Goal: Task Accomplishment & Management: Complete application form

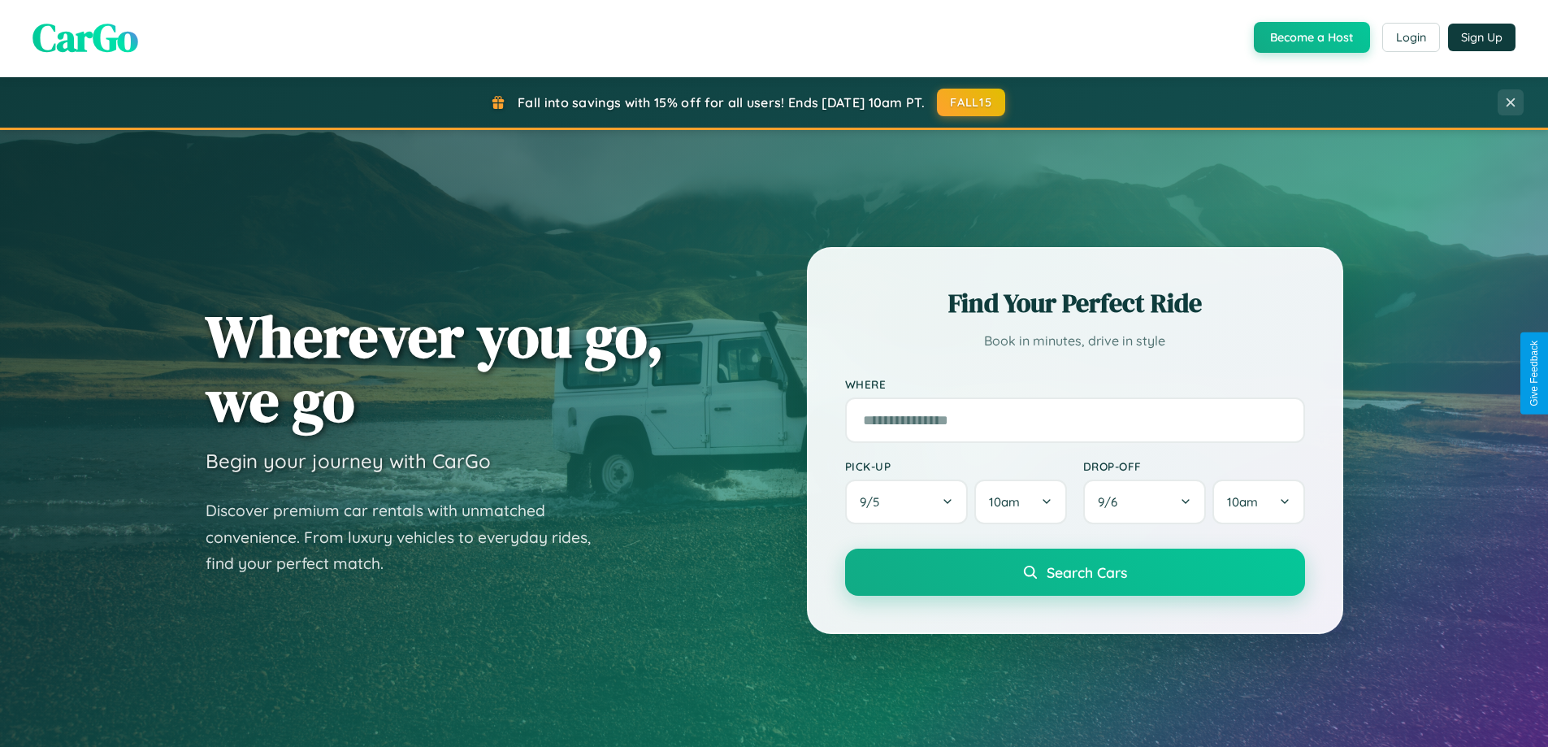
scroll to position [701, 0]
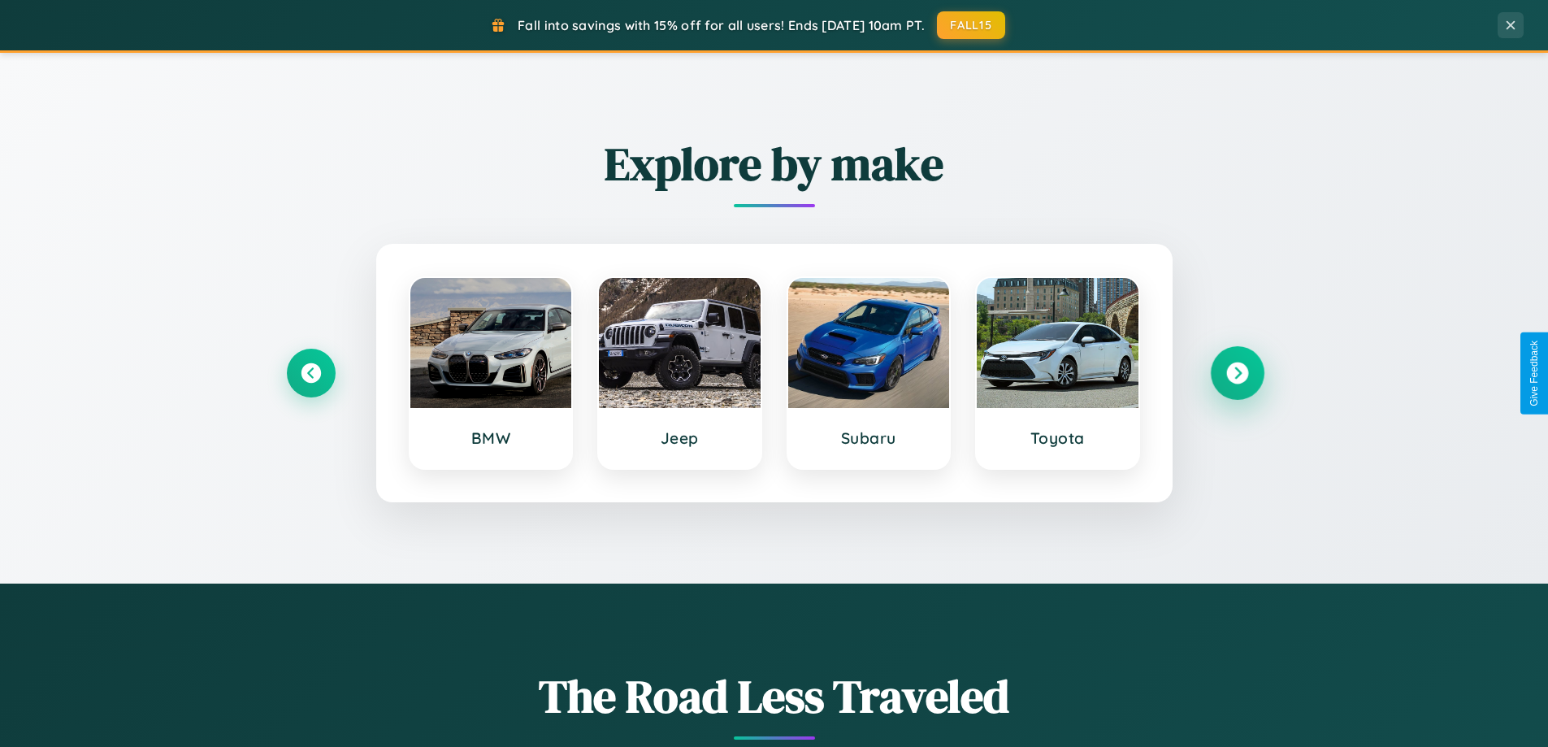
click at [1237, 373] on icon at bounding box center [1237, 374] width 22 height 22
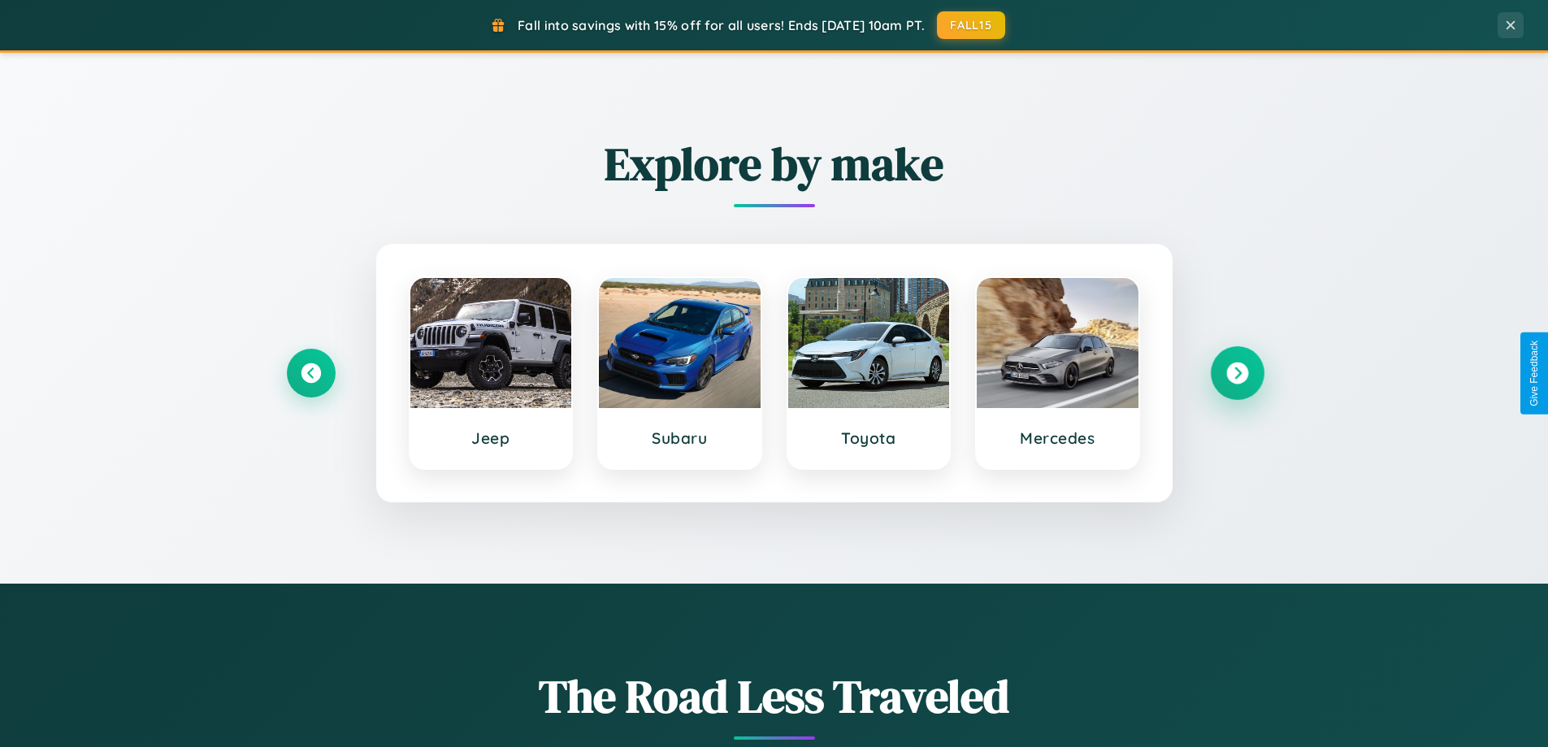
click at [1237, 373] on icon at bounding box center [1237, 374] width 22 height 22
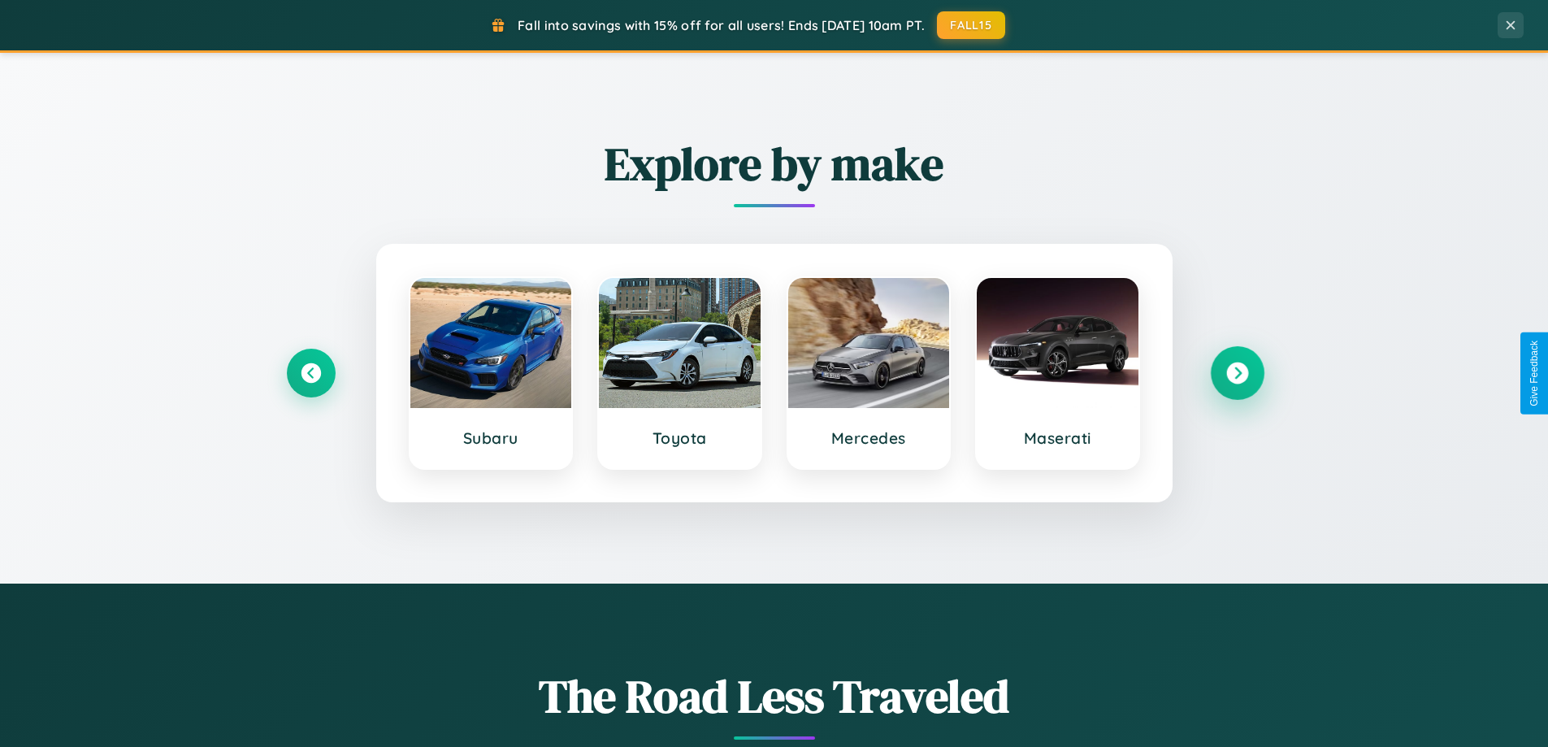
click at [1237, 373] on icon at bounding box center [1237, 374] width 22 height 22
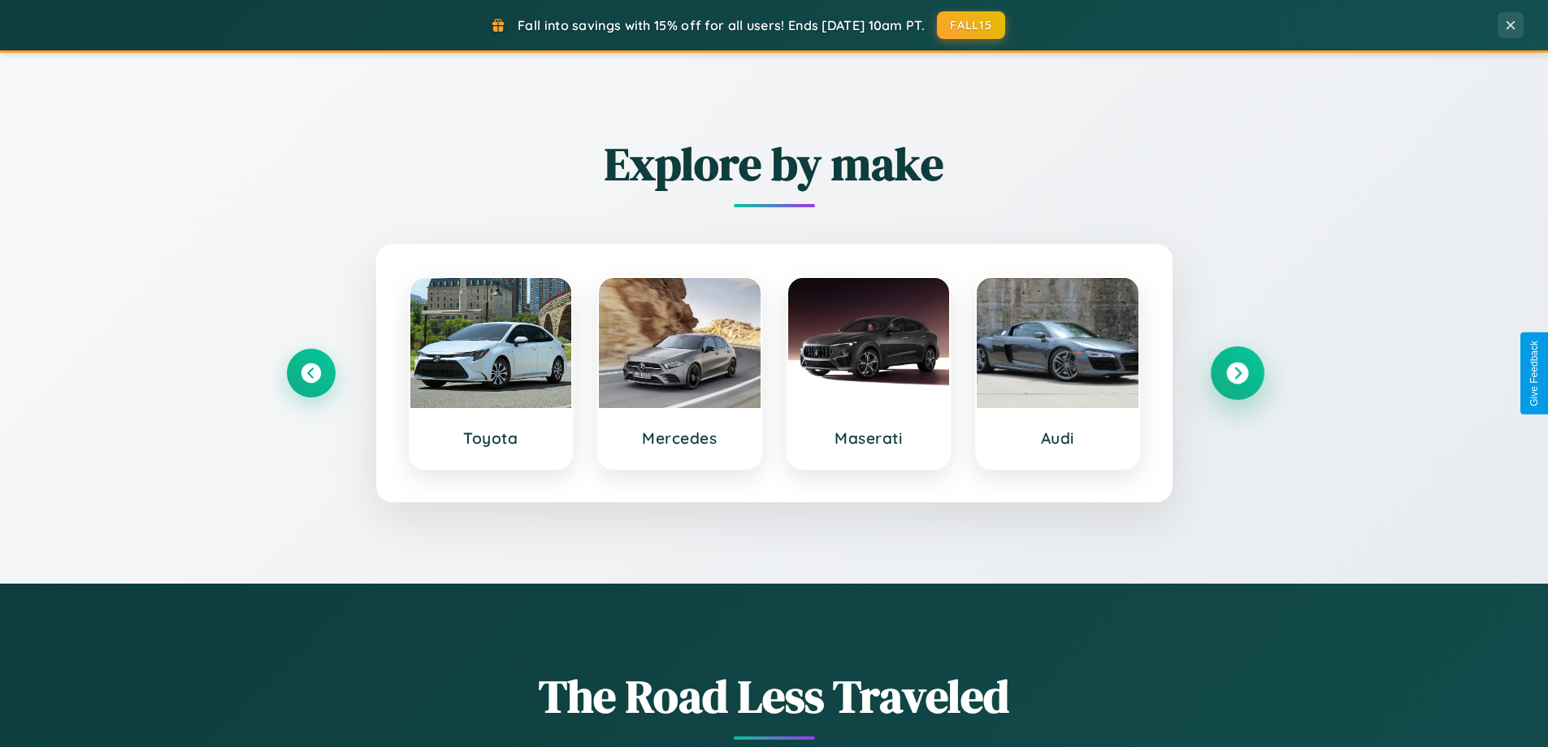
click at [1237, 373] on icon at bounding box center [1237, 374] width 22 height 22
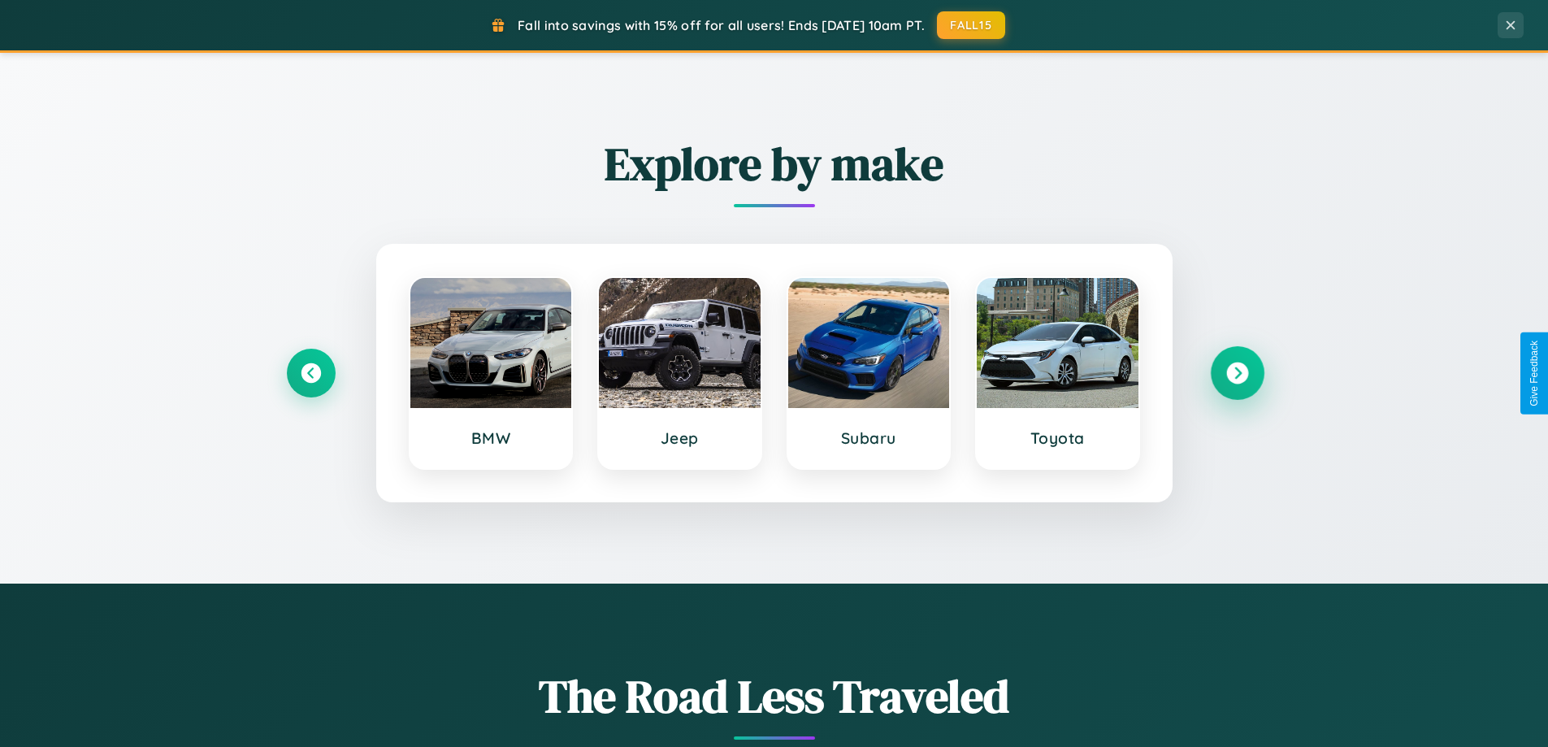
click at [1237, 373] on icon at bounding box center [1237, 374] width 22 height 22
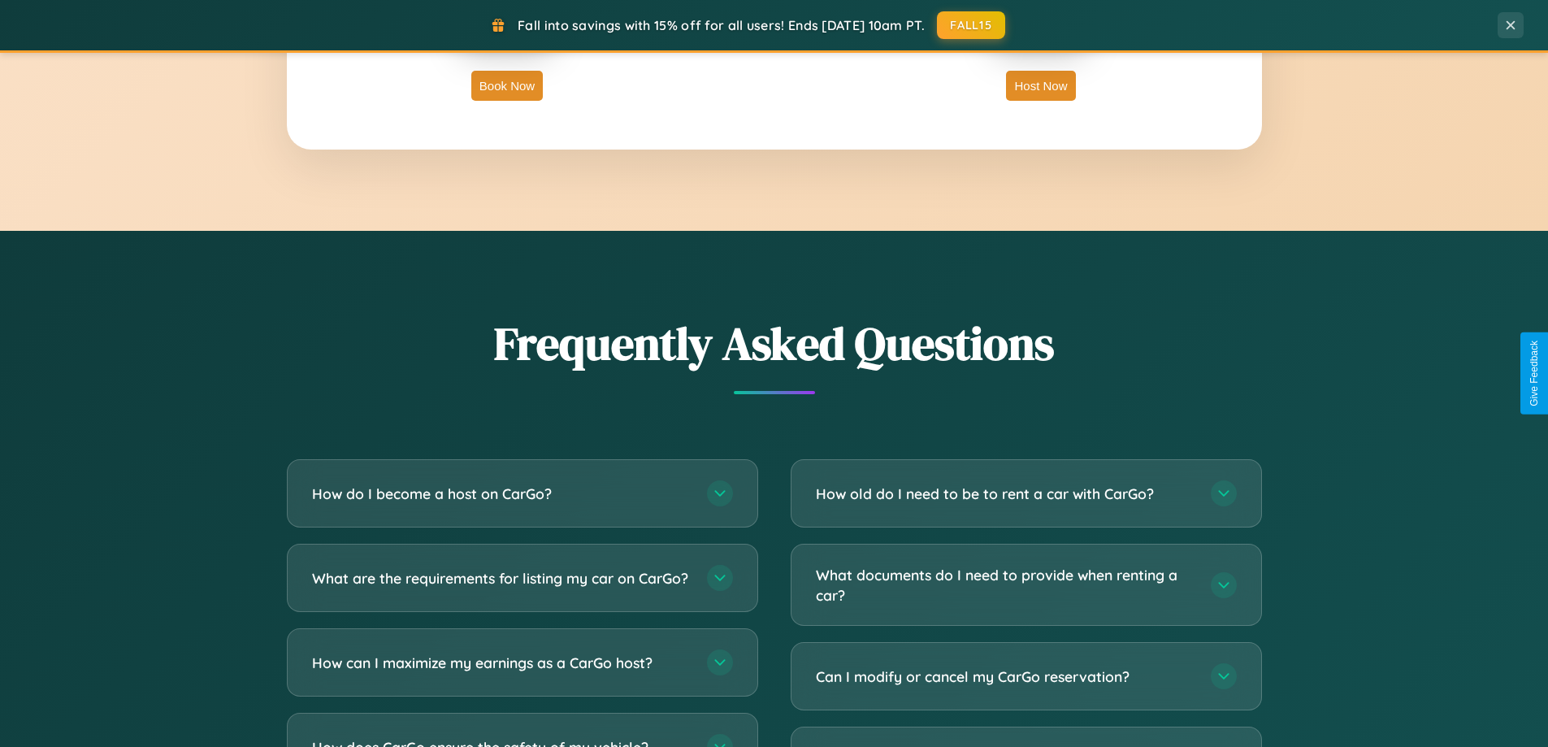
scroll to position [3128, 0]
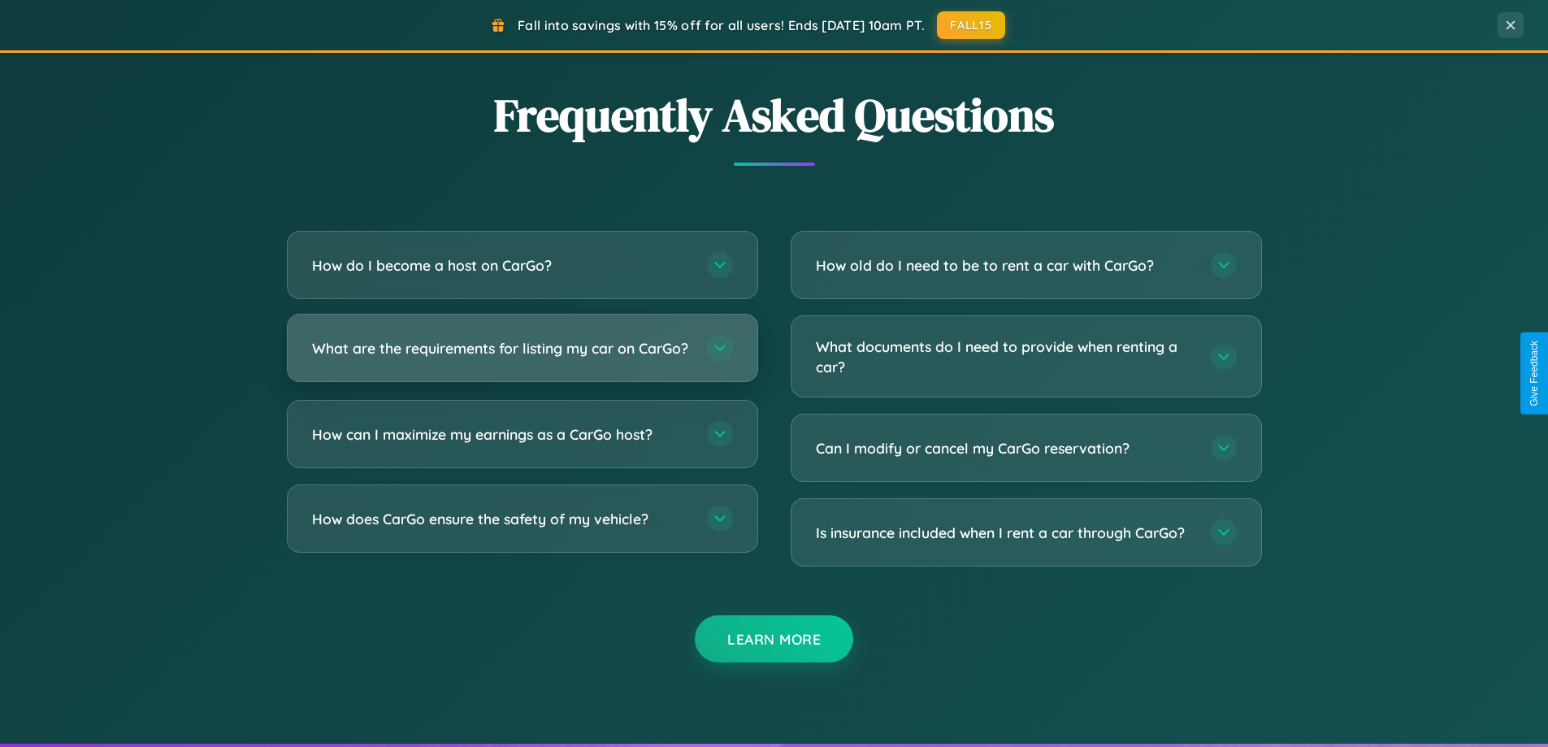
click at [522, 355] on h3 "What are the requirements for listing my car on CarGo?" at bounding box center [501, 348] width 379 height 20
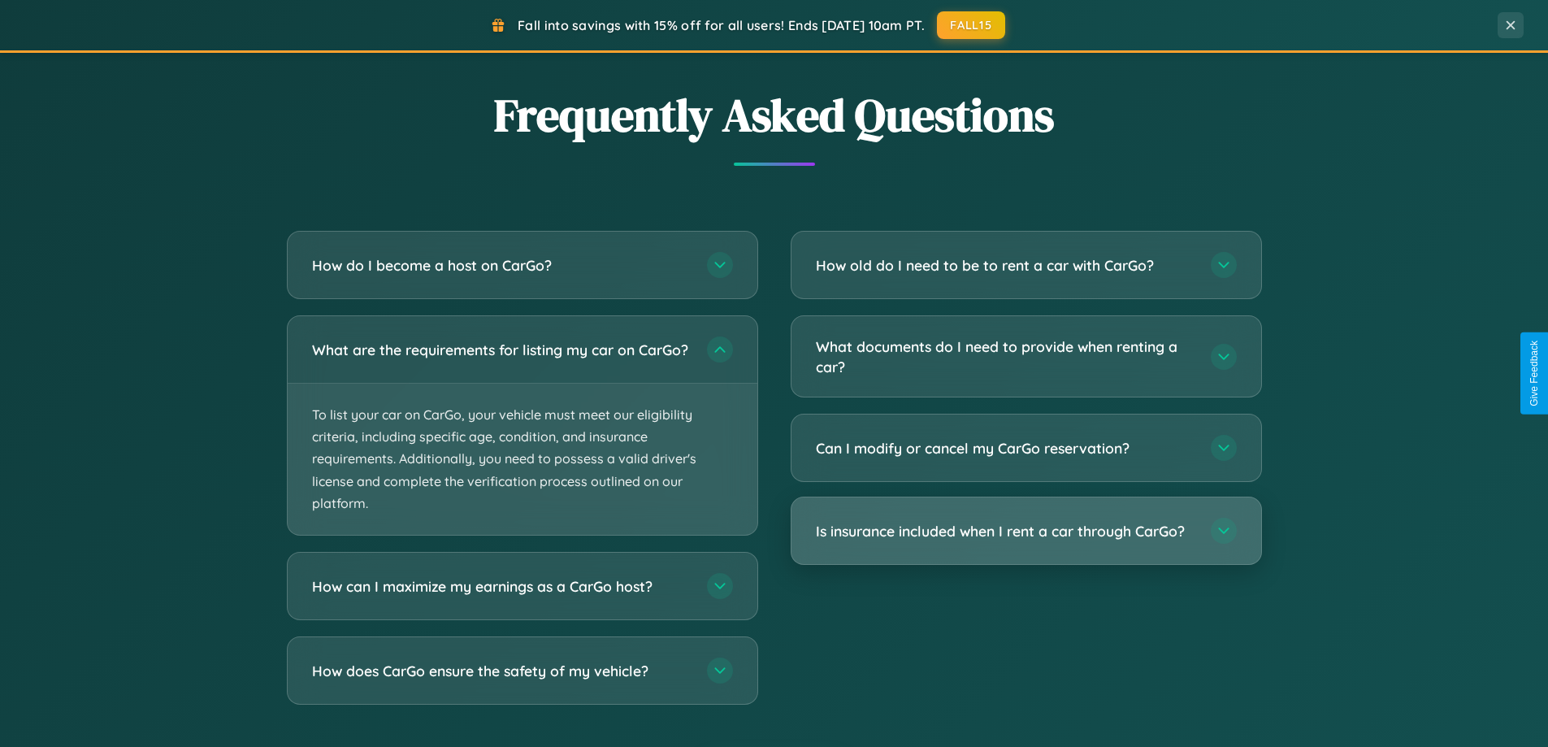
click at [1026, 532] on h3 "Is insurance included when I rent a car through CarGo?" at bounding box center [1005, 531] width 379 height 20
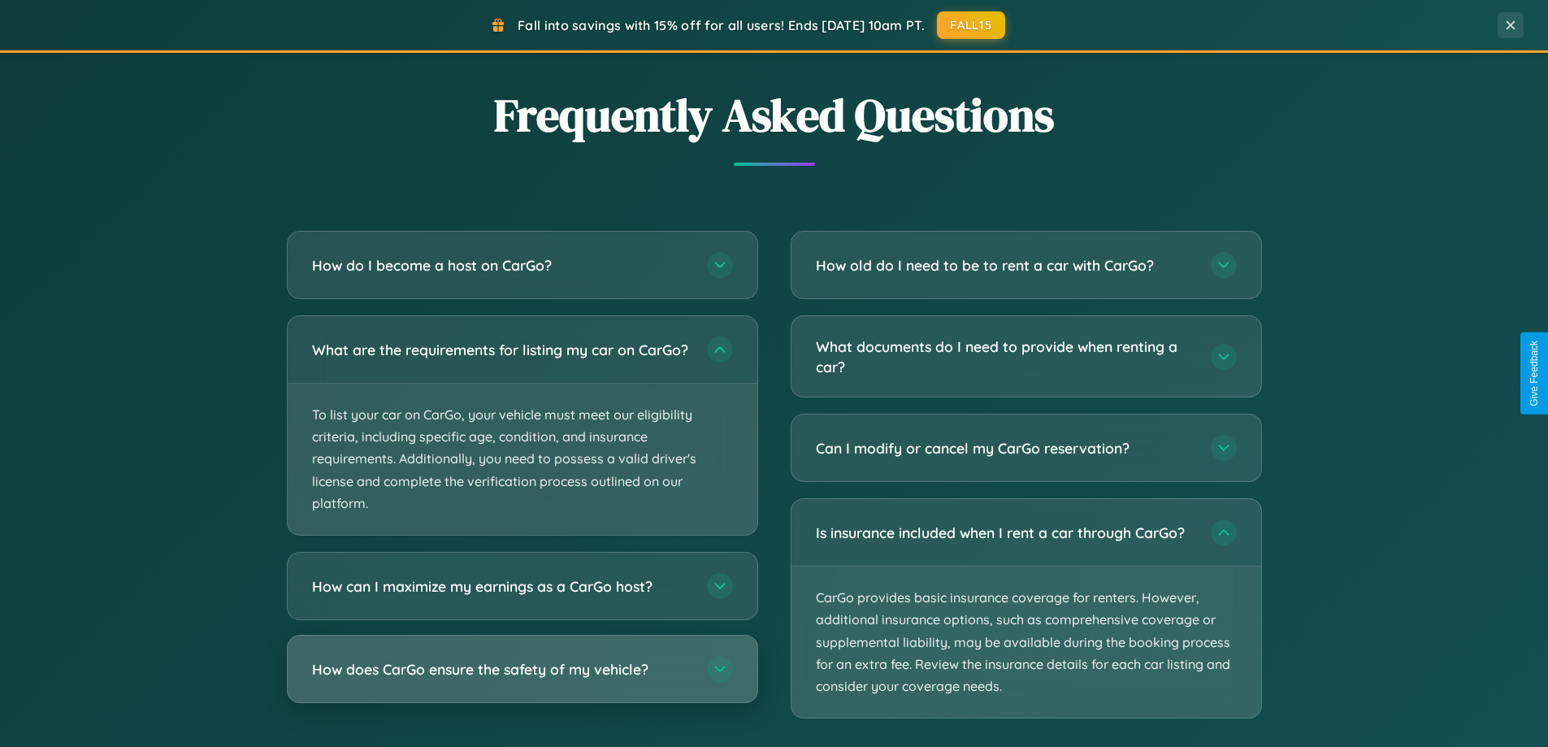
click at [522, 679] on h3 "How does CarGo ensure the safety of my vehicle?" at bounding box center [501, 669] width 379 height 20
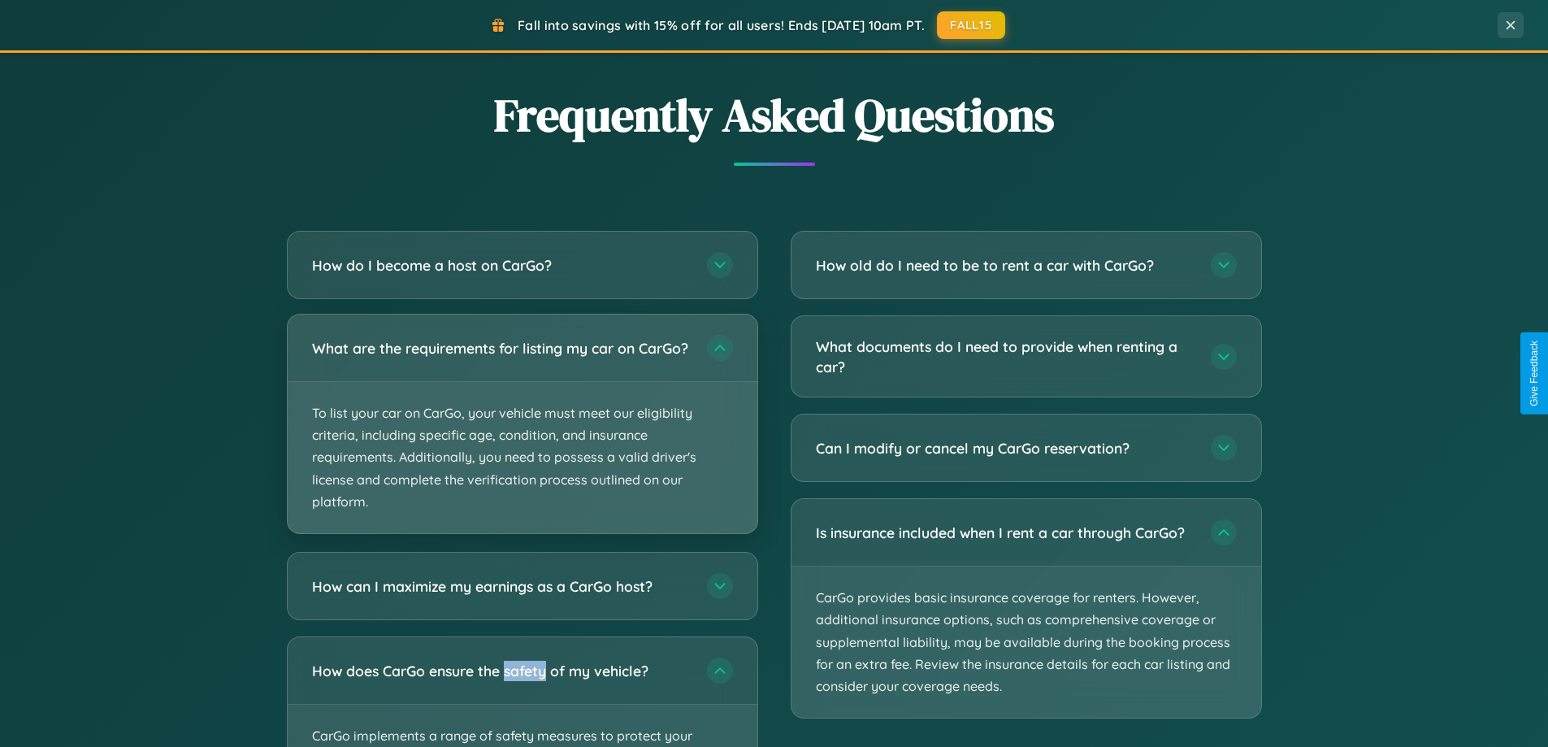
click at [522, 432] on p "To list your car on CarGo, your vehicle must meet our eligibility criteria, inc…" at bounding box center [523, 457] width 470 height 151
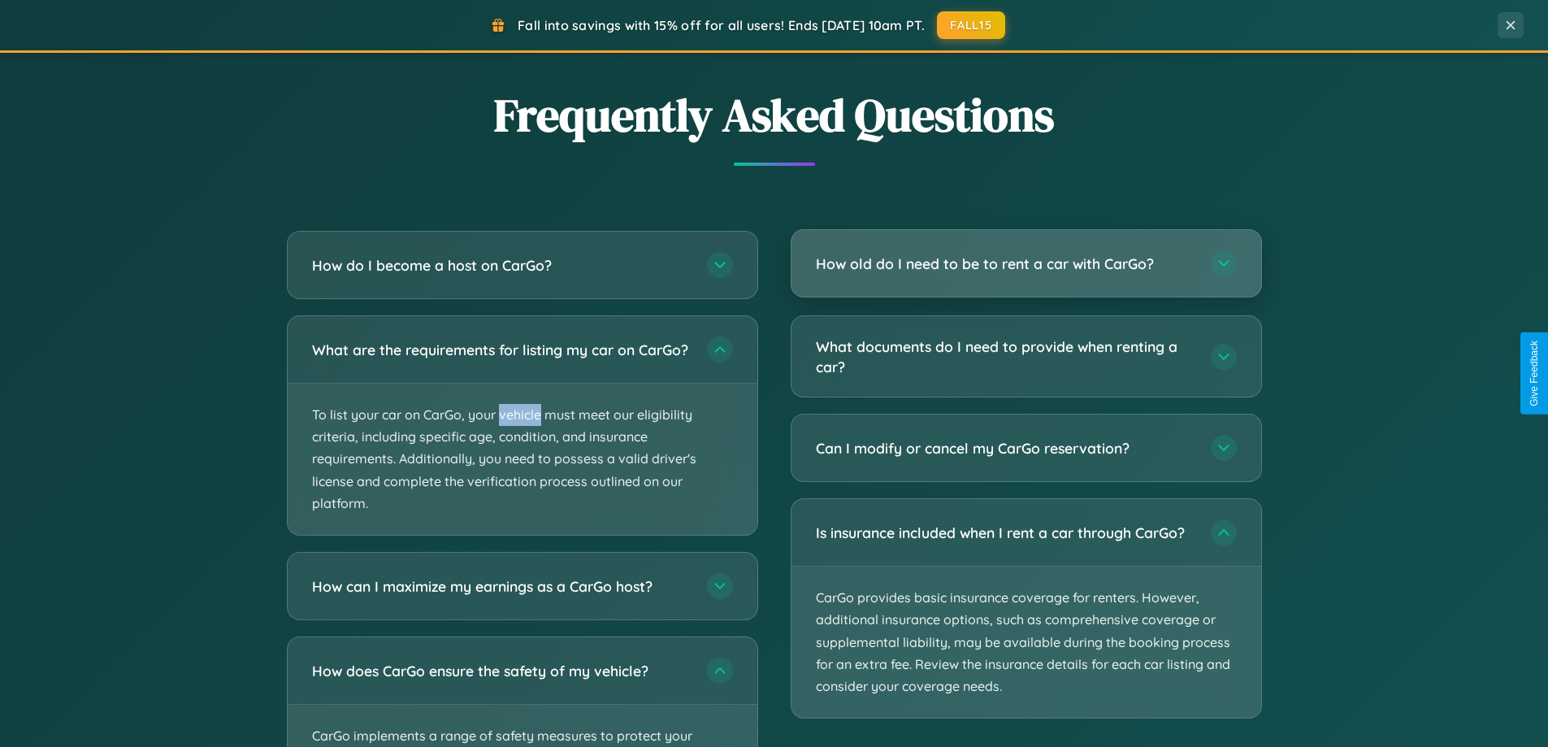
click at [1026, 264] on h3 "How old do I need to be to rent a car with CarGo?" at bounding box center [1005, 264] width 379 height 20
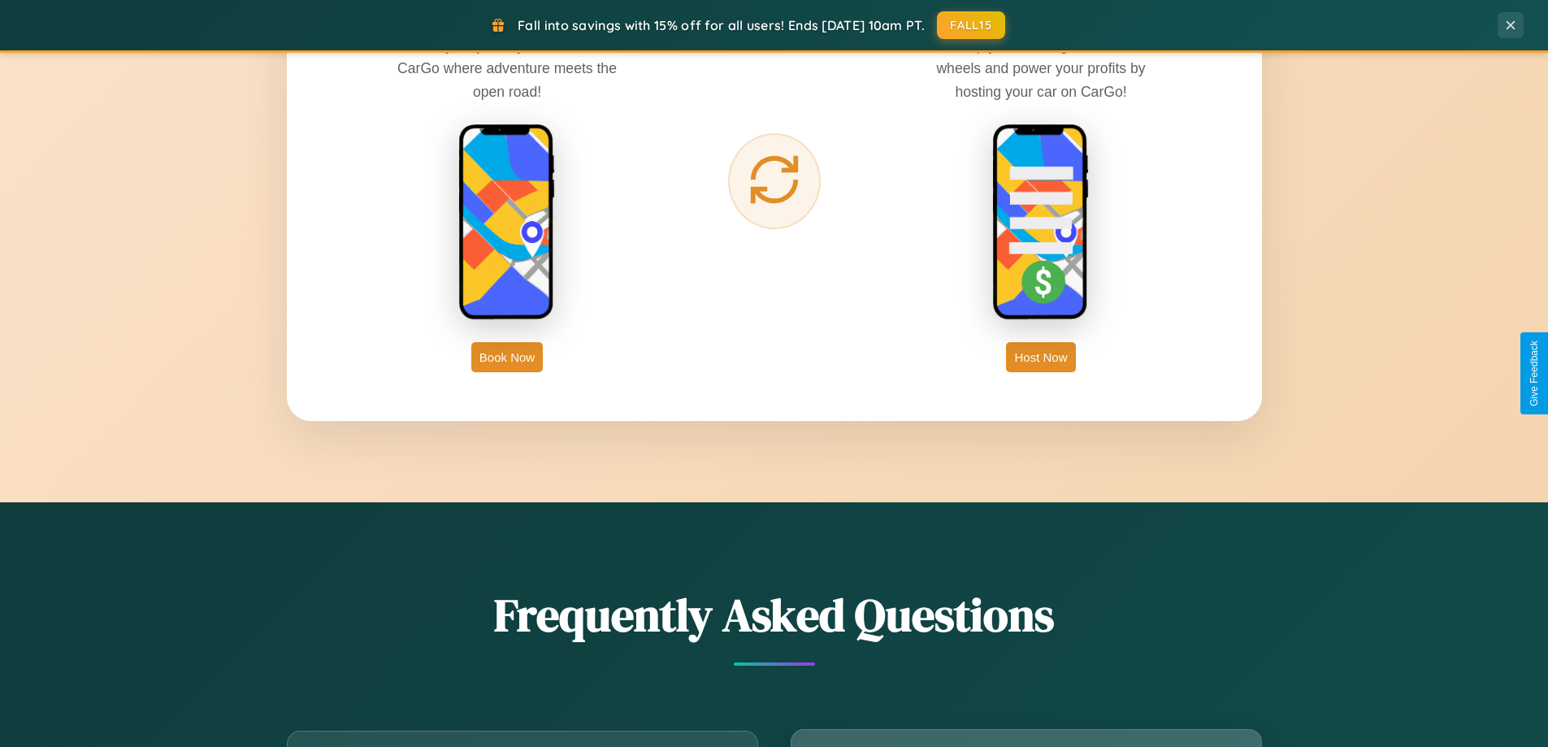
scroll to position [2611, 0]
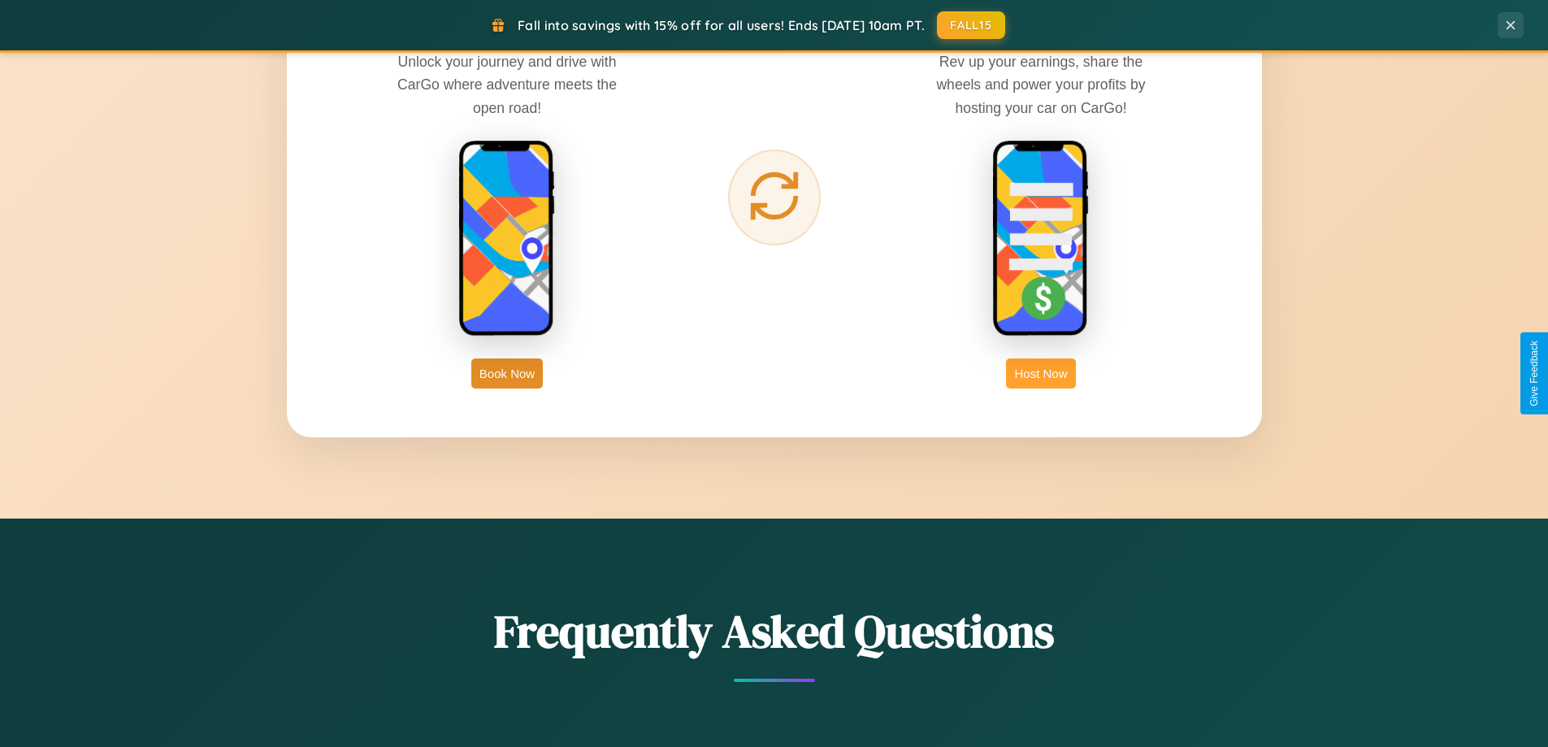
click at [1041, 373] on button "Host Now" at bounding box center [1040, 373] width 69 height 30
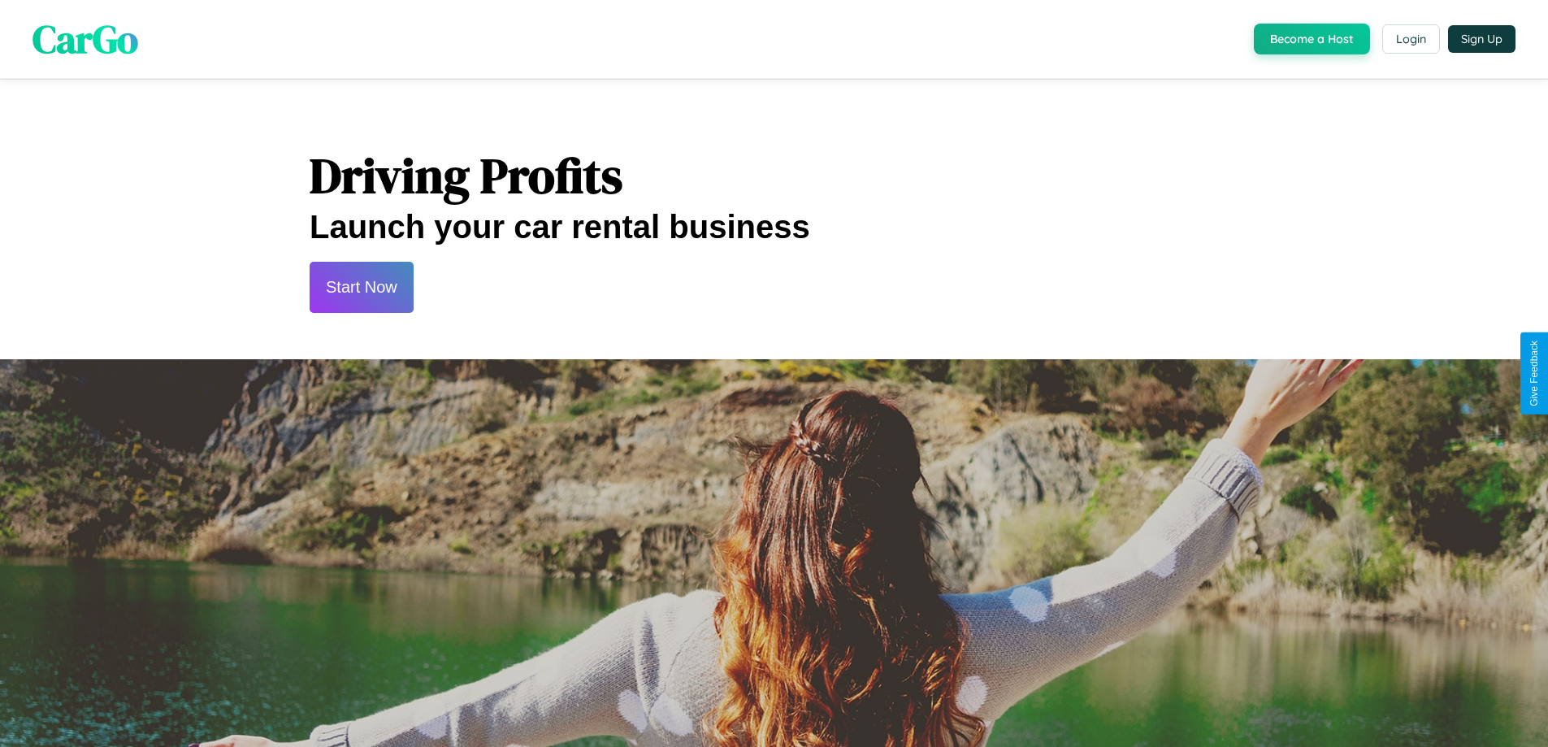
click at [361, 287] on button "Start Now" at bounding box center [362, 287] width 104 height 51
